Goal: Feedback & Contribution: Contribute content

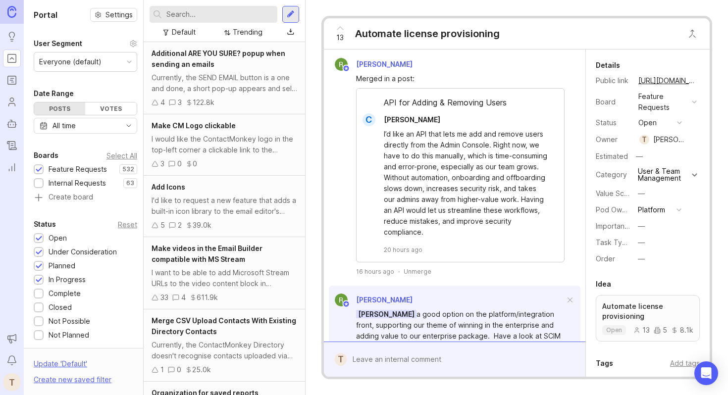
scroll to position [100, 0]
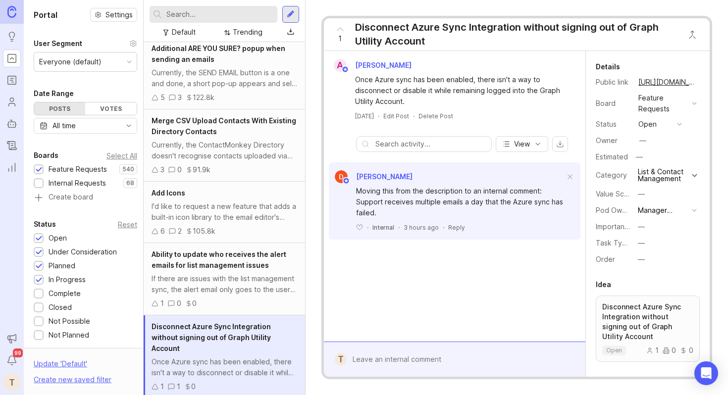
scroll to position [194, 0]
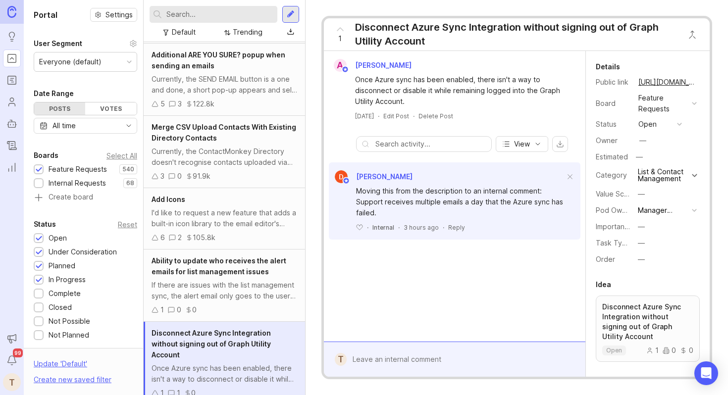
click at [243, 33] on div "Trending" at bounding box center [248, 32] width 30 height 11
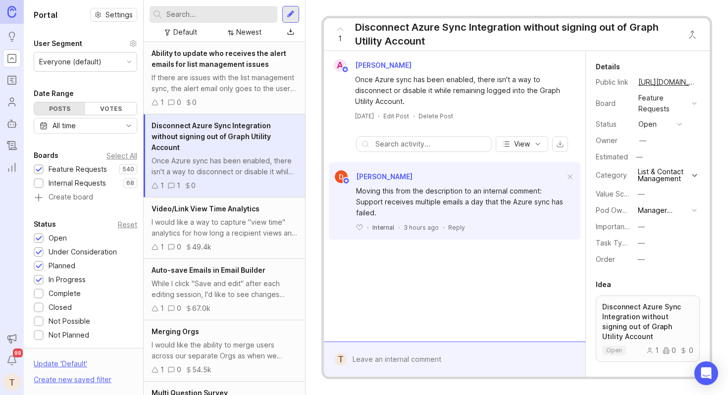
click at [239, 81] on div "If there are issues with the list management sync, the alert email only goes to…" at bounding box center [225, 83] width 146 height 22
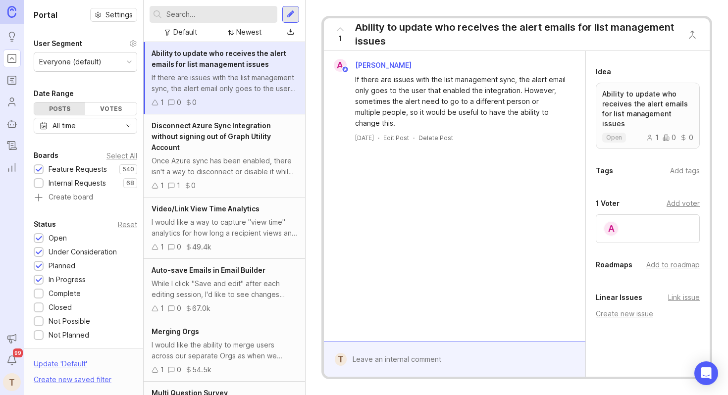
scroll to position [210, 0]
click at [666, 263] on div "Add to roadmap" at bounding box center [672, 268] width 53 height 11
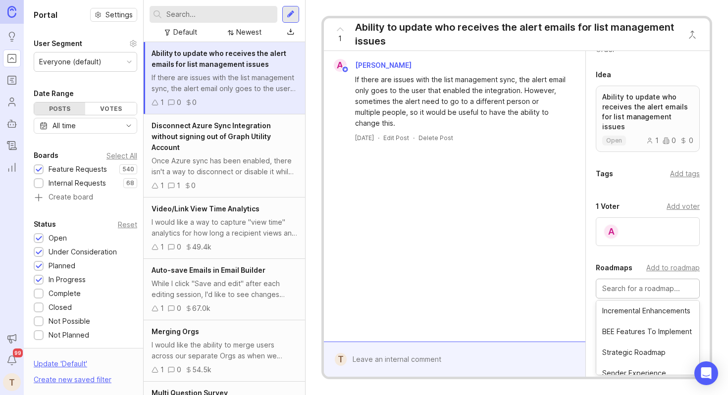
scroll to position [263, 0]
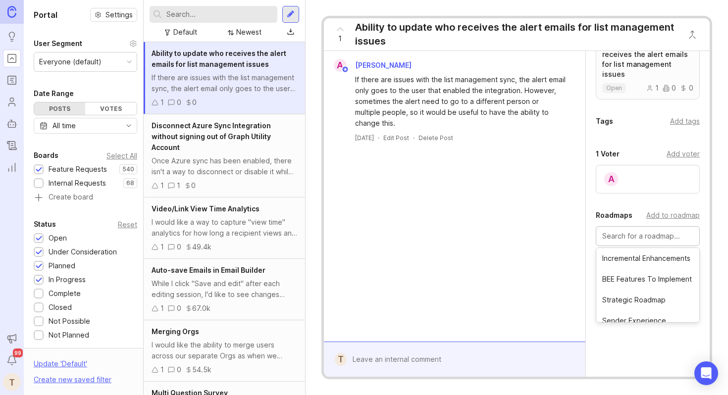
click at [552, 254] on div "A [PERSON_NAME] If there are issues with the list management sync, the alert em…" at bounding box center [455, 196] width 262 height 291
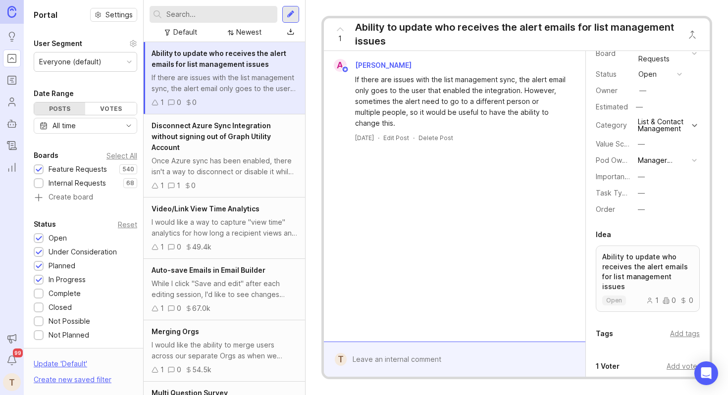
scroll to position [47, 0]
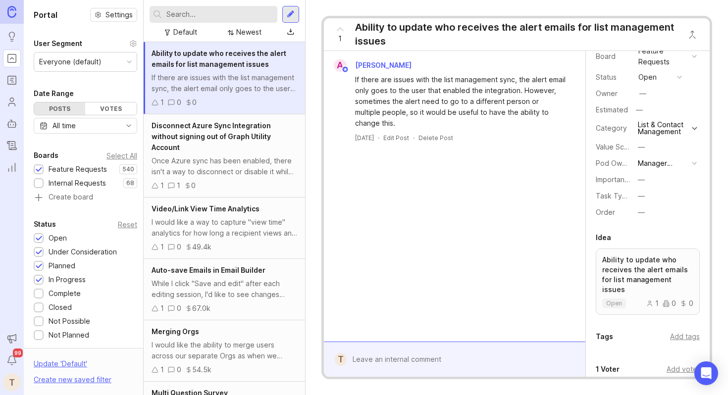
click at [680, 163] on div "Manager Experience" at bounding box center [663, 163] width 50 height 11
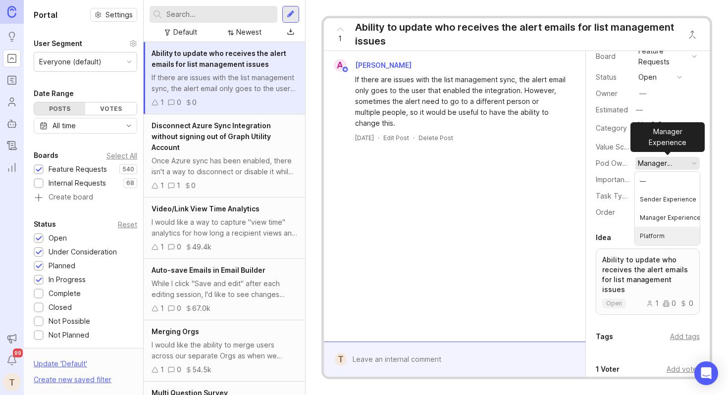
click at [660, 231] on li "Platform" at bounding box center [667, 236] width 65 height 18
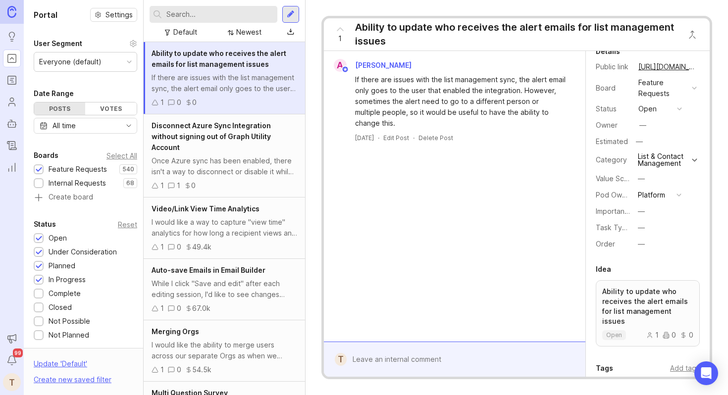
scroll to position [0, 0]
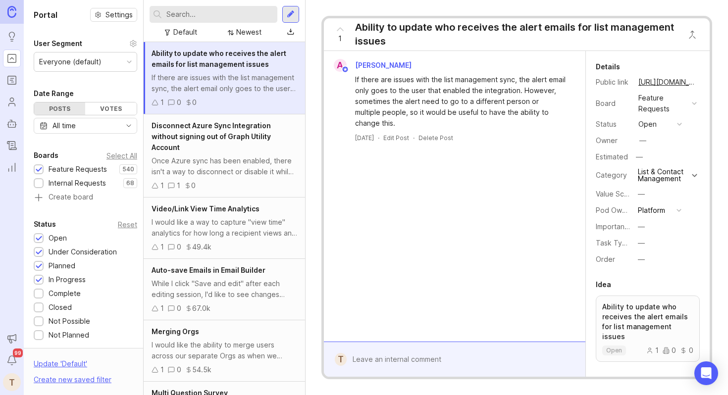
click at [190, 156] on div "Once Azure sync has been enabled, there isn't a way to disconnect or disable it…" at bounding box center [225, 167] width 146 height 22
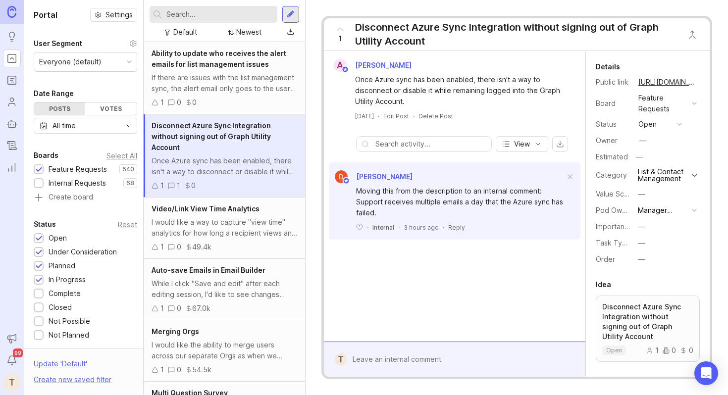
click at [265, 222] on div "I would like a way to capture "view time" analytics for how long a recipient vi…" at bounding box center [225, 228] width 146 height 22
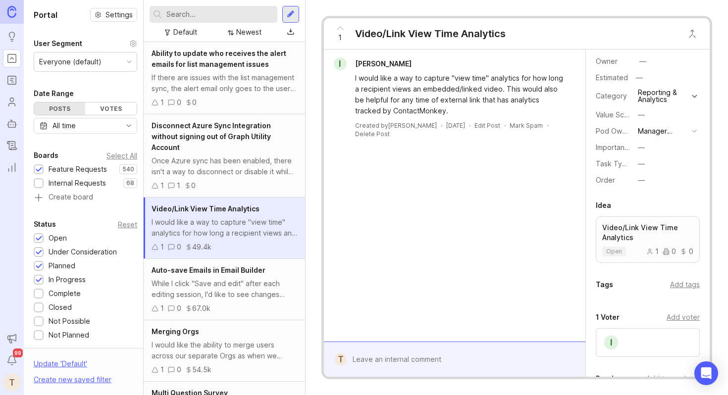
scroll to position [82, 0]
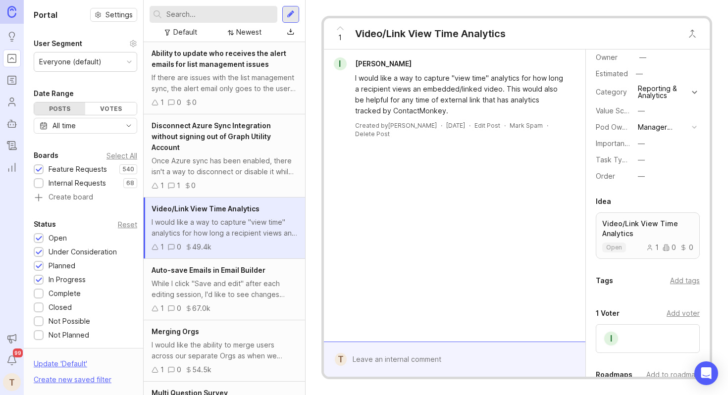
click at [688, 279] on div "Add tags" at bounding box center [685, 280] width 30 height 11
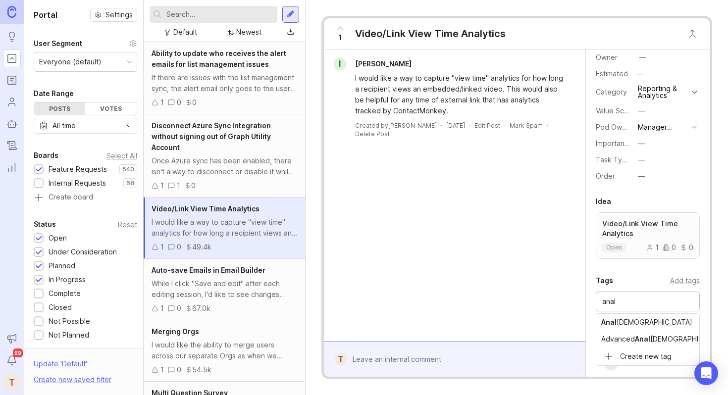
type input "anal"
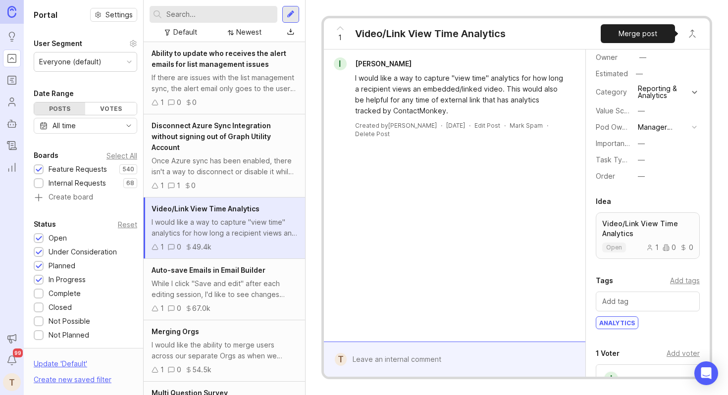
click at [689, 32] on button "Close button" at bounding box center [693, 34] width 20 height 20
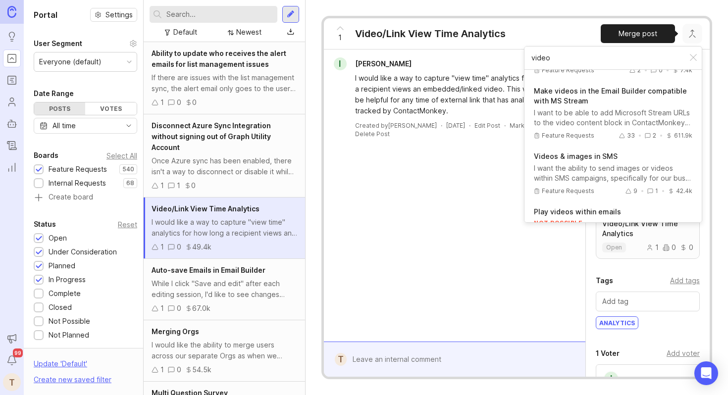
scroll to position [102, 0]
type input "video"
click at [468, 183] on div "I [PERSON_NAME] I would like a way to capture "view time" analytics for how lon…" at bounding box center [455, 196] width 262 height 292
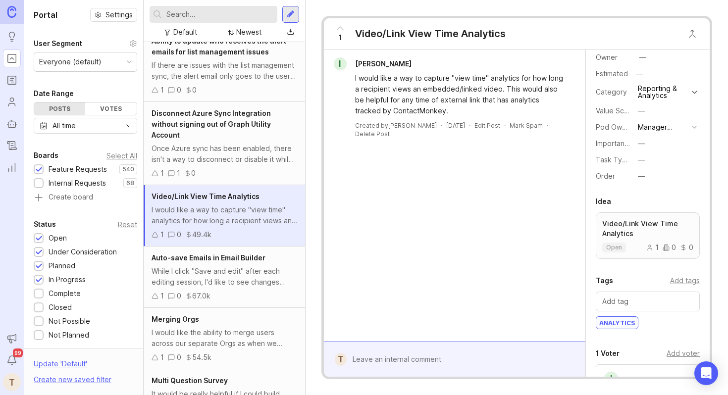
scroll to position [18, 0]
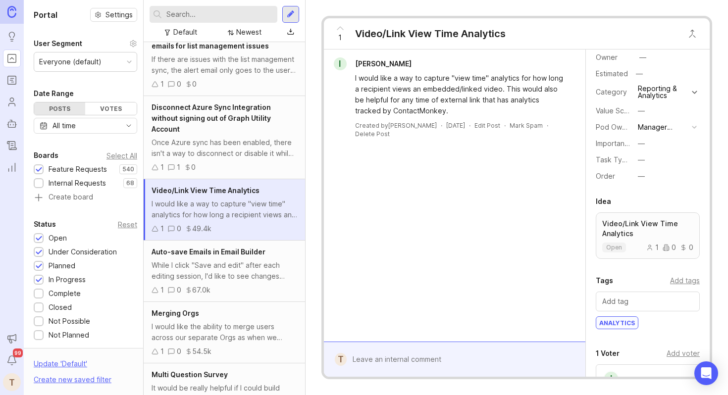
click at [212, 260] on div "While I click "Save and edit" after each editing session, I'd like to see chang…" at bounding box center [225, 271] width 146 height 22
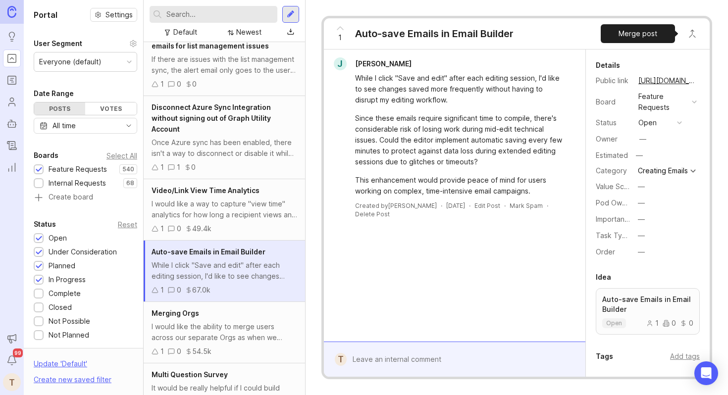
click at [693, 27] on button "Close button" at bounding box center [693, 34] width 20 height 20
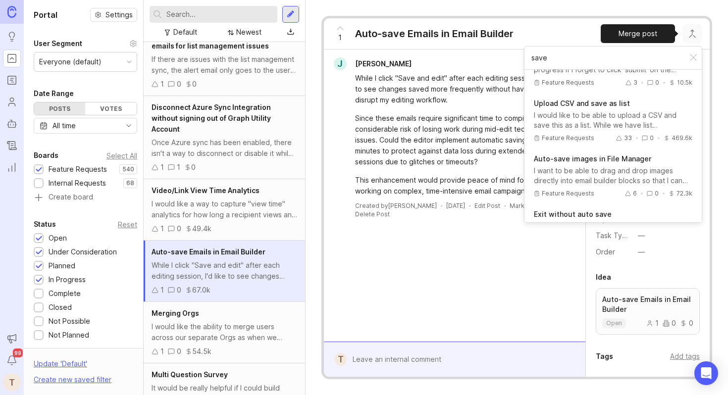
scroll to position [100, 0]
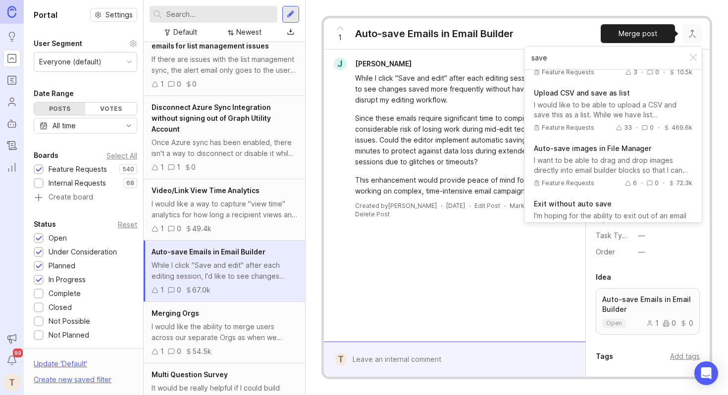
type input "save"
click at [479, 101] on div "While I click "Save and edit" after each editing session, I'd like to see chang…" at bounding box center [460, 89] width 211 height 33
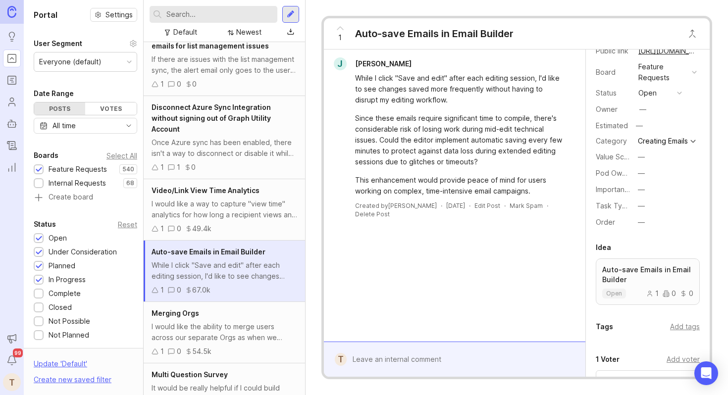
scroll to position [16, 0]
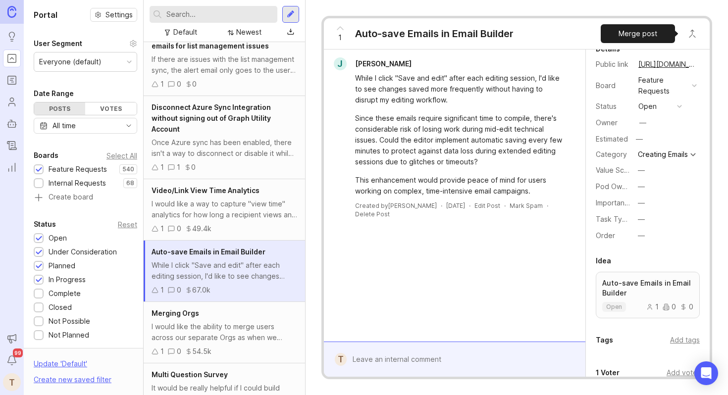
click at [695, 28] on button "Close button" at bounding box center [693, 34] width 20 height 20
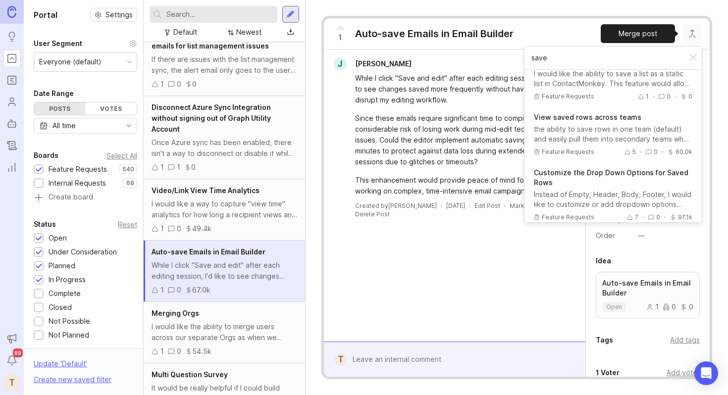
scroll to position [586, 0]
click at [533, 58] on input "save" at bounding box center [606, 58] width 149 height 11
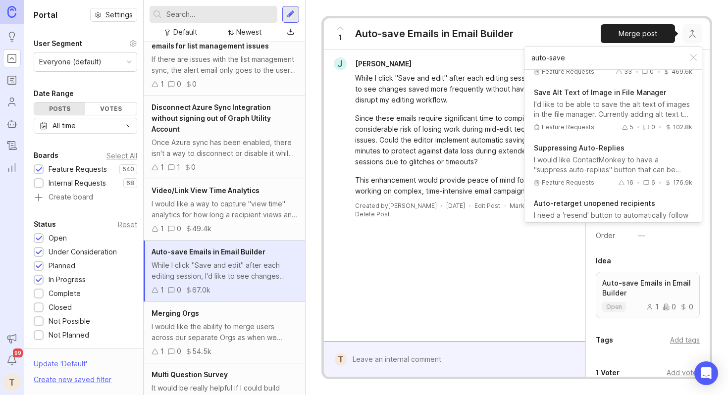
scroll to position [285, 0]
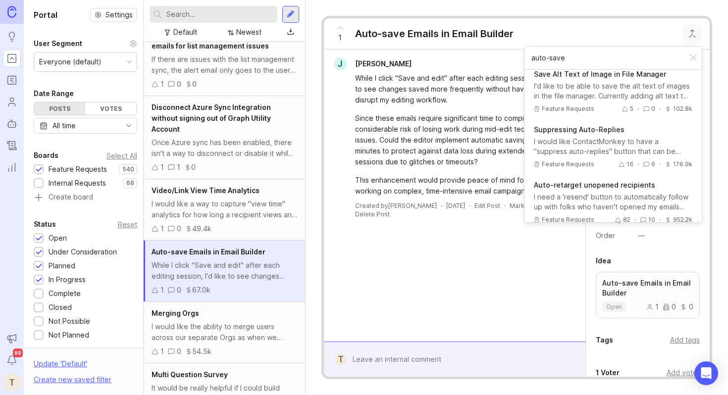
type input "auto-save"
click at [469, 236] on div "J [PERSON_NAME] While I click "Save and edit" after each editing session, I'd l…" at bounding box center [455, 196] width 262 height 292
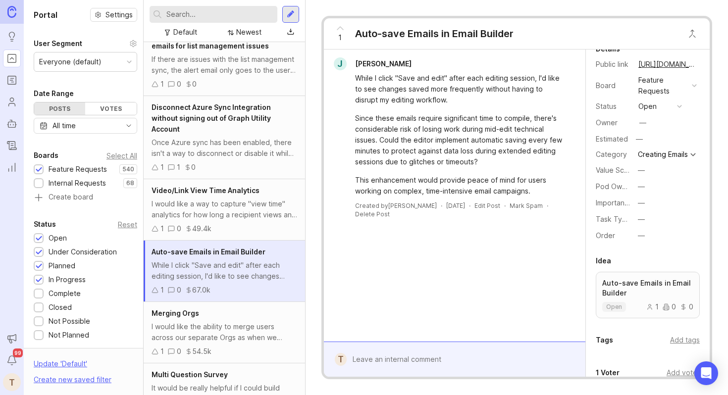
click at [695, 335] on div "Add tags" at bounding box center [685, 340] width 30 height 11
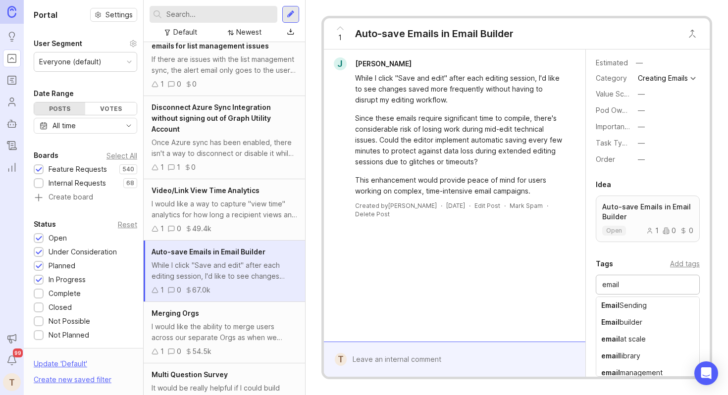
scroll to position [94, 0]
type input "email"
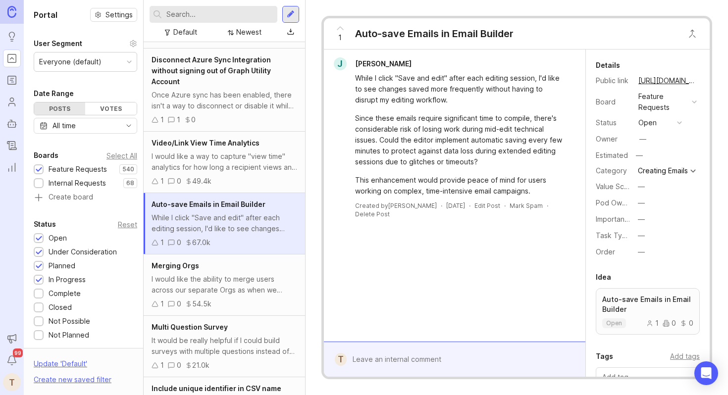
scroll to position [73, 0]
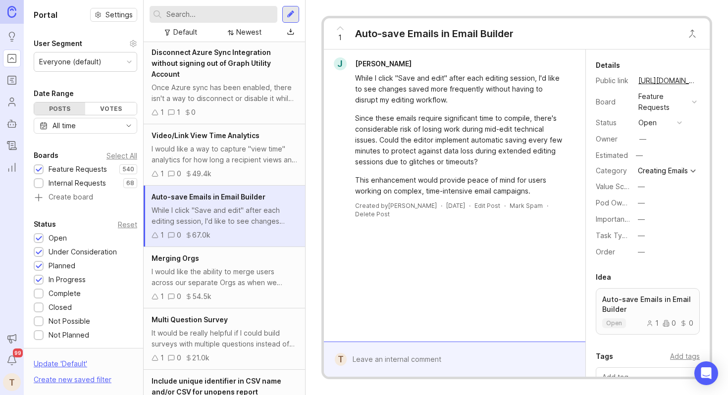
click at [254, 267] on div "I would like the ability to merge users across our separate Orgs as when we sig…" at bounding box center [225, 278] width 146 height 22
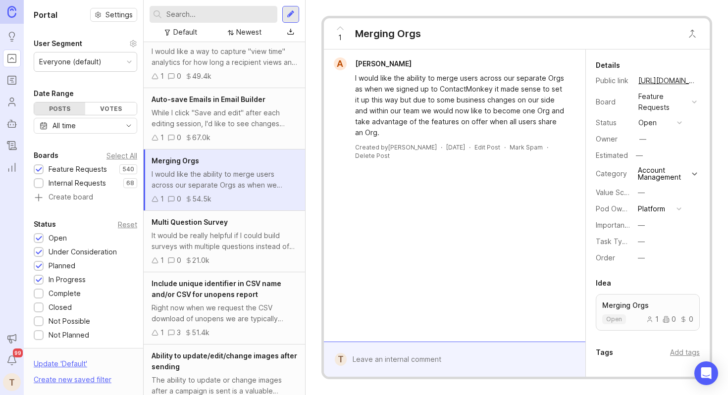
scroll to position [173, 0]
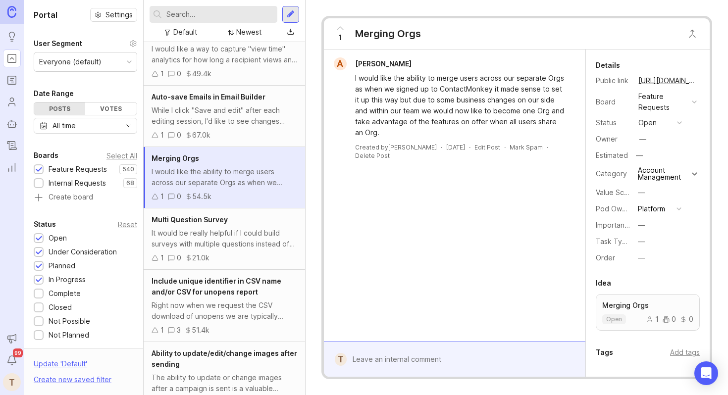
click at [272, 232] on div "It would be really helpful if I could build surveys with multiple questions ins…" at bounding box center [225, 239] width 146 height 22
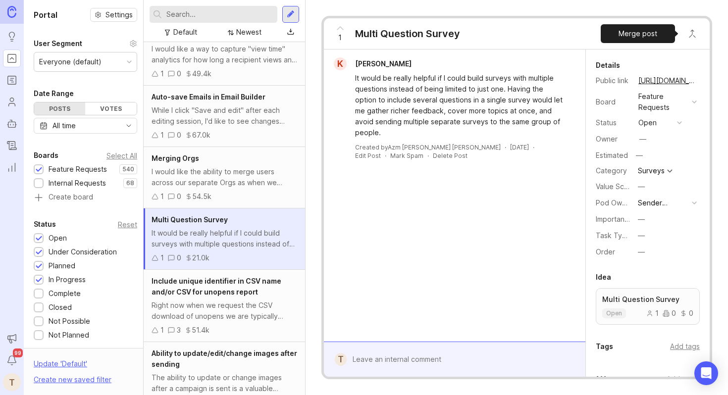
click at [688, 34] on button "Close button" at bounding box center [693, 34] width 20 height 20
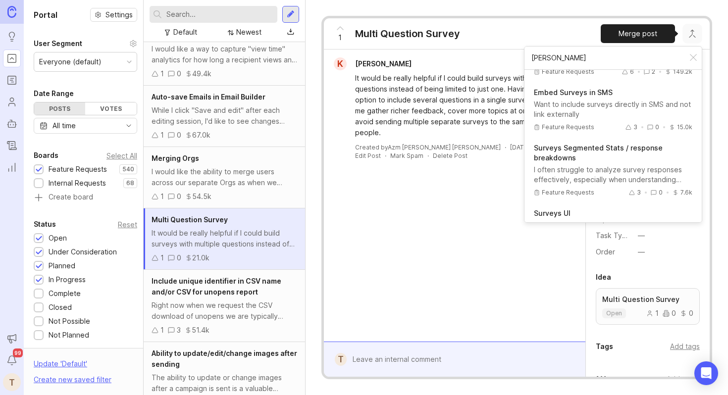
scroll to position [1435, 0]
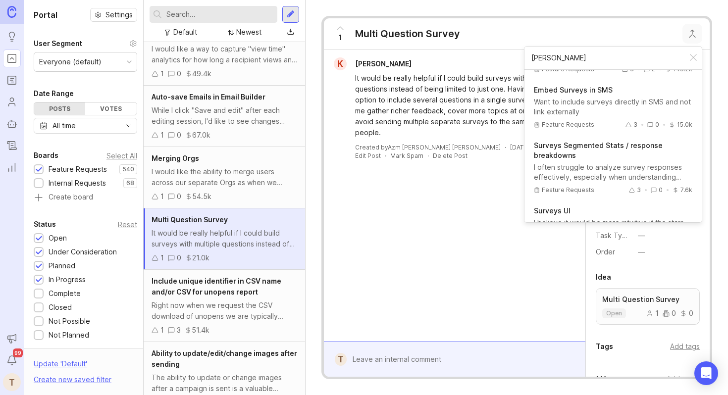
type input "[PERSON_NAME]"
click at [422, 176] on div "K [PERSON_NAME] It would be really helpful if I could build surveys with multip…" at bounding box center [455, 196] width 262 height 292
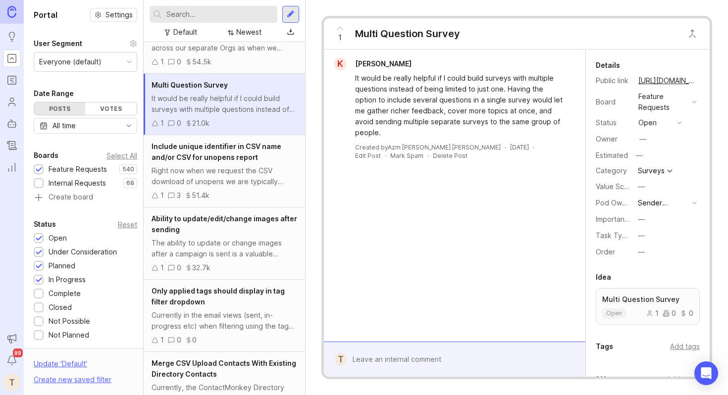
scroll to position [0, 0]
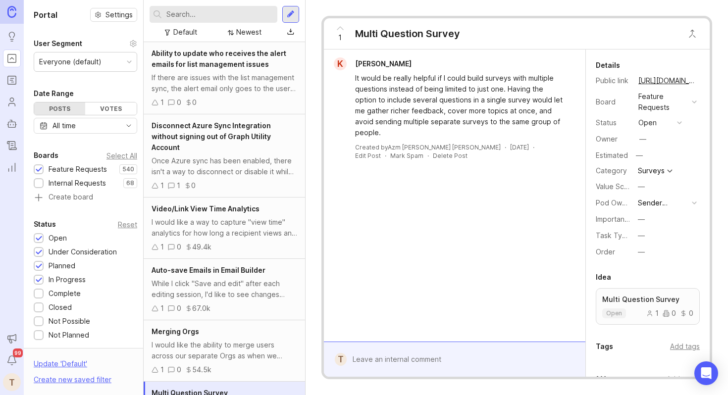
click at [227, 97] on div "Ability to update who receives the alert emails for list management issues If t…" at bounding box center [224, 78] width 161 height 72
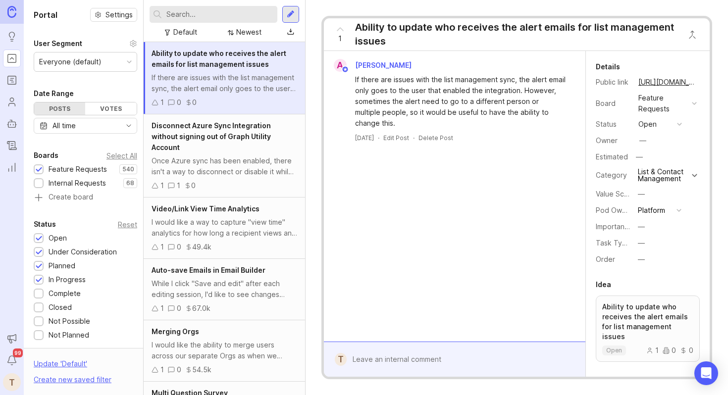
click at [254, 156] on div "Once Azure sync has been enabled, there isn't a way to disconnect or disable it…" at bounding box center [225, 167] width 146 height 22
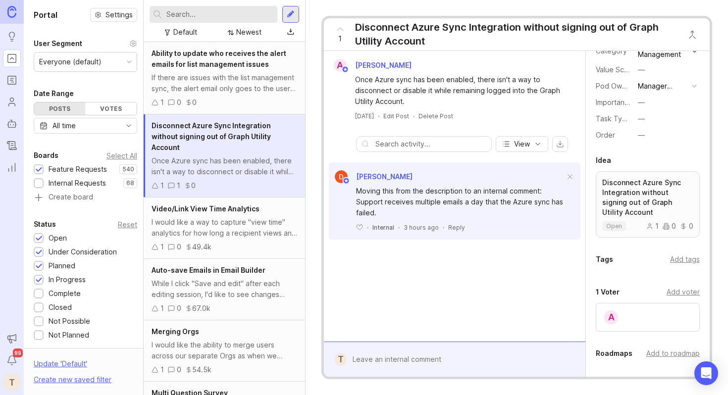
scroll to position [125, 0]
click at [693, 253] on div "Tags Add tags" at bounding box center [648, 259] width 104 height 12
click at [688, 255] on div "Add tags" at bounding box center [685, 259] width 30 height 11
type input "a"
type input "s"
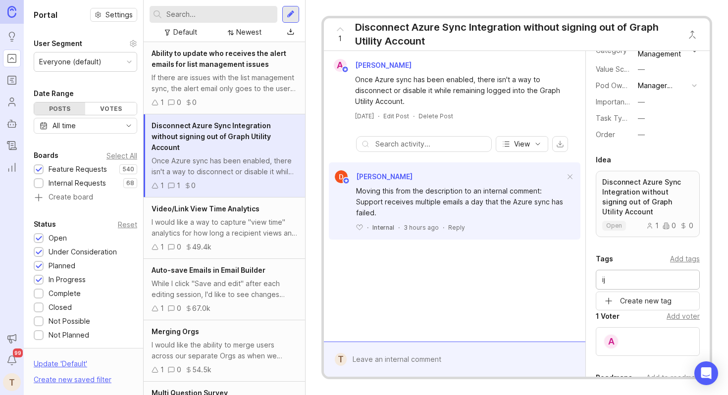
type input "i"
type input "h"
type input "g"
type input "hris"
